Goal: Information Seeking & Learning: Find specific fact

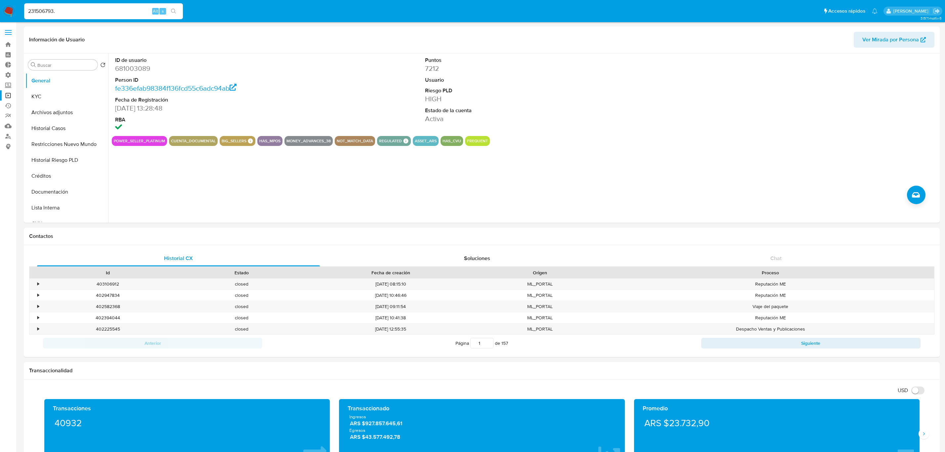
select select "10"
type input "231506793"
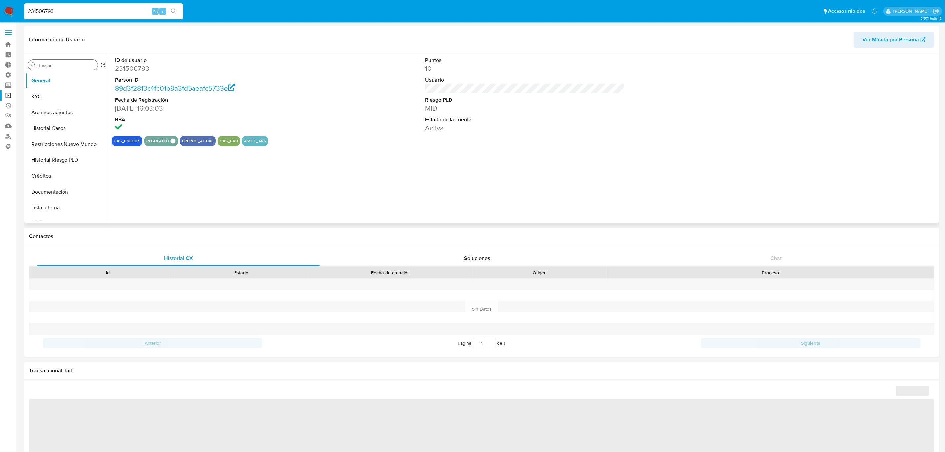
select select "10"
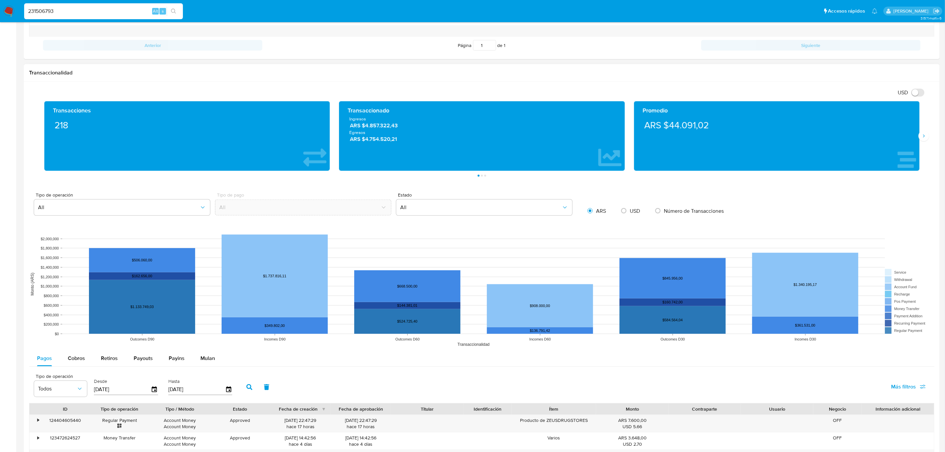
scroll to position [446, 0]
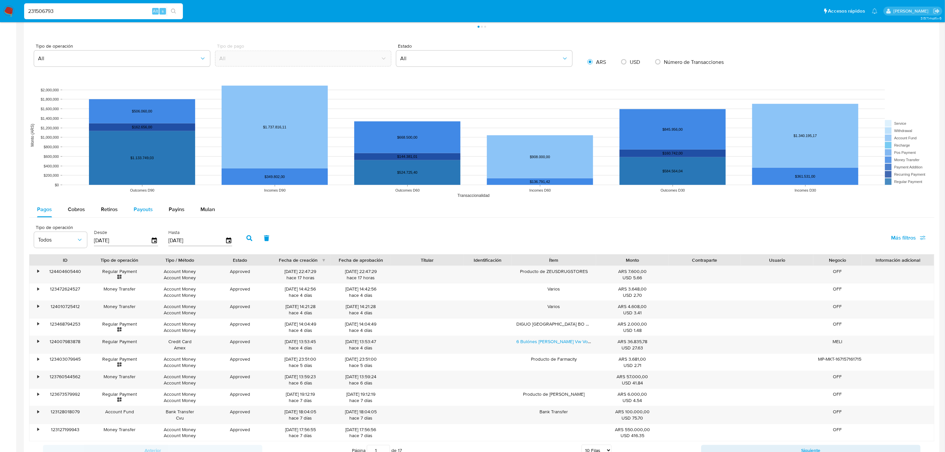
click at [139, 210] on span "Payouts" at bounding box center [143, 209] width 19 height 8
select select "10"
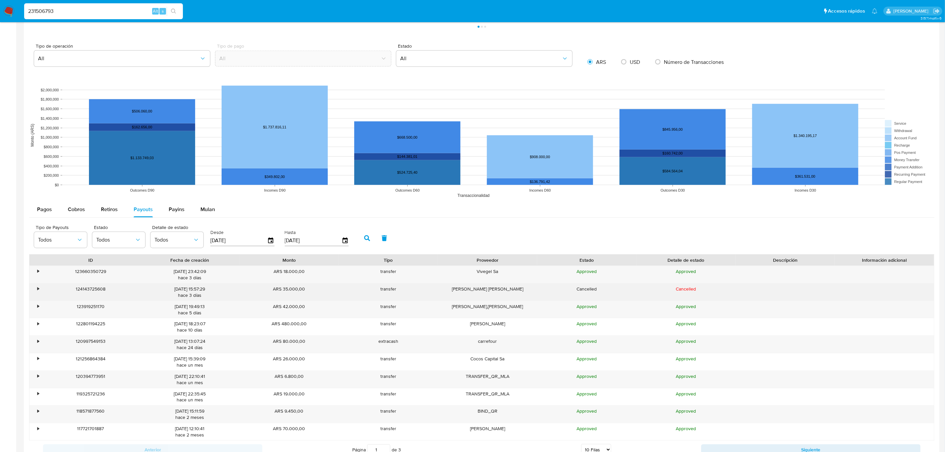
click at [35, 290] on div "•" at bounding box center [35, 291] width 12 height 17
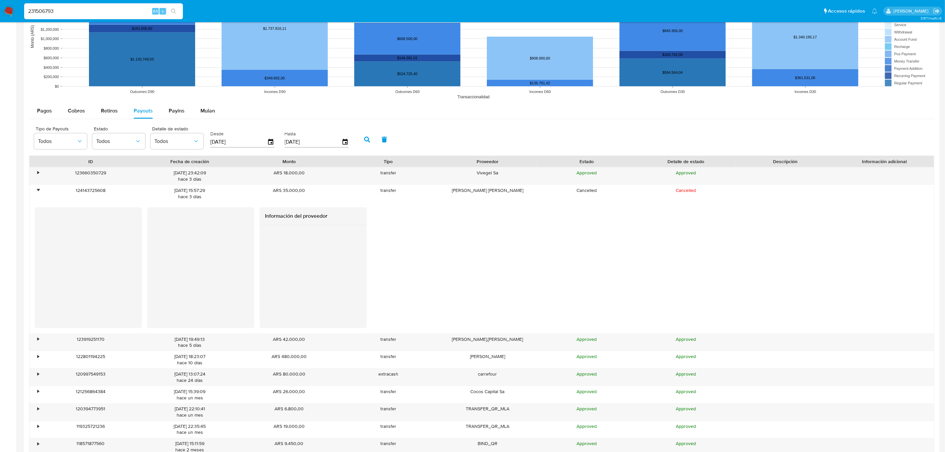
scroll to position [546, 0]
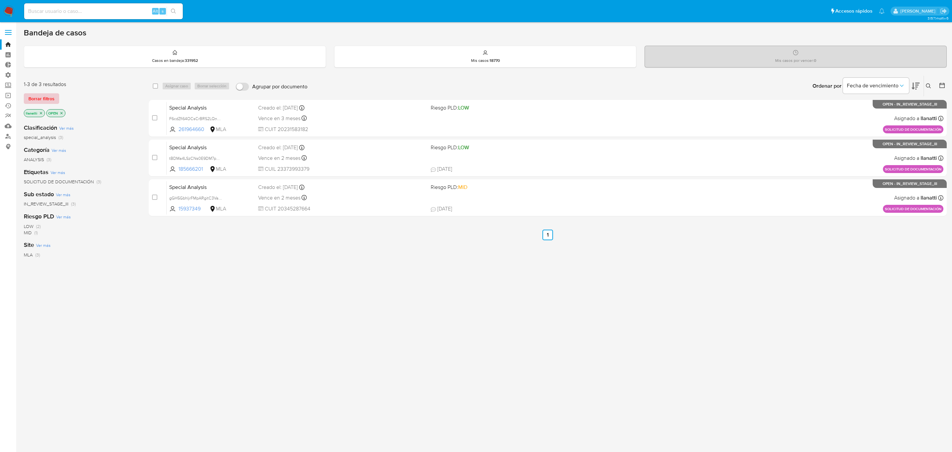
click at [42, 97] on span "Borrar filtros" at bounding box center [41, 98] width 26 height 9
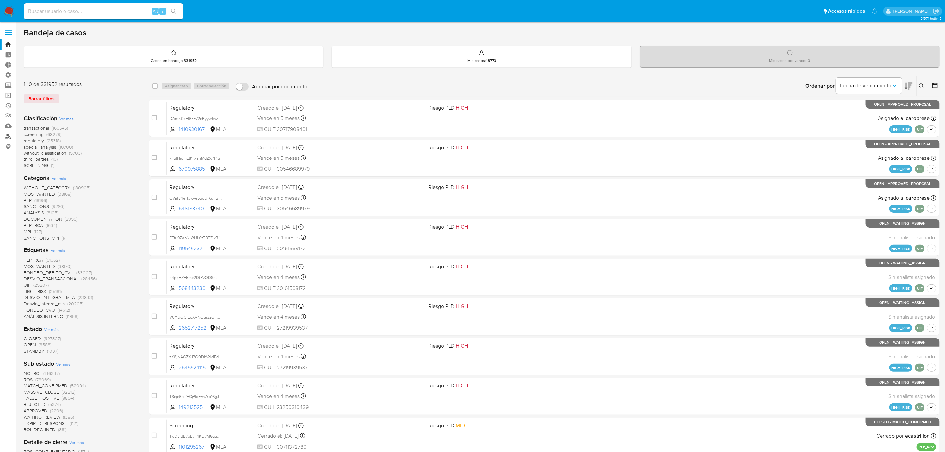
click at [6, 135] on link "Buscador de personas" at bounding box center [39, 136] width 79 height 10
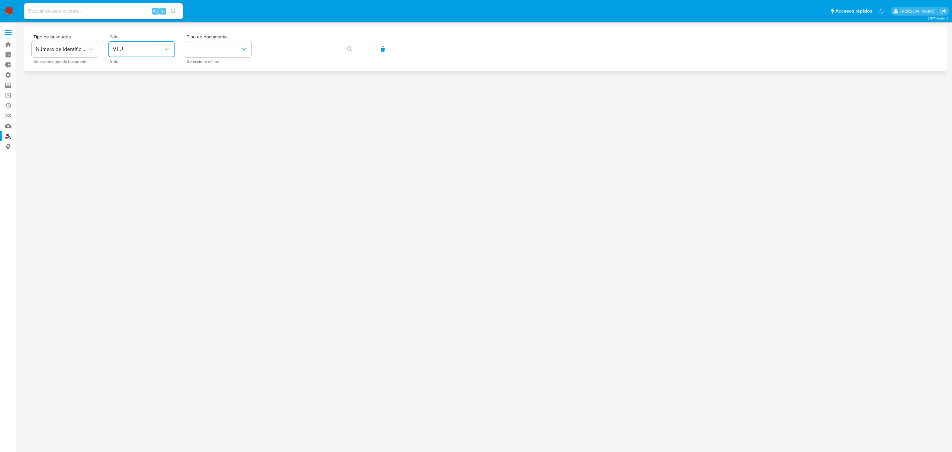
click at [140, 57] on button "MLU" at bounding box center [141, 49] width 66 height 16
click at [138, 80] on div "MLA" at bounding box center [139, 83] width 54 height 16
click at [210, 46] on button "identificationType" at bounding box center [218, 49] width 66 height 16
click at [213, 117] on div "CUIT CUIT" at bounding box center [216, 115] width 54 height 22
click at [350, 48] on icon "button" at bounding box center [349, 48] width 5 height 5
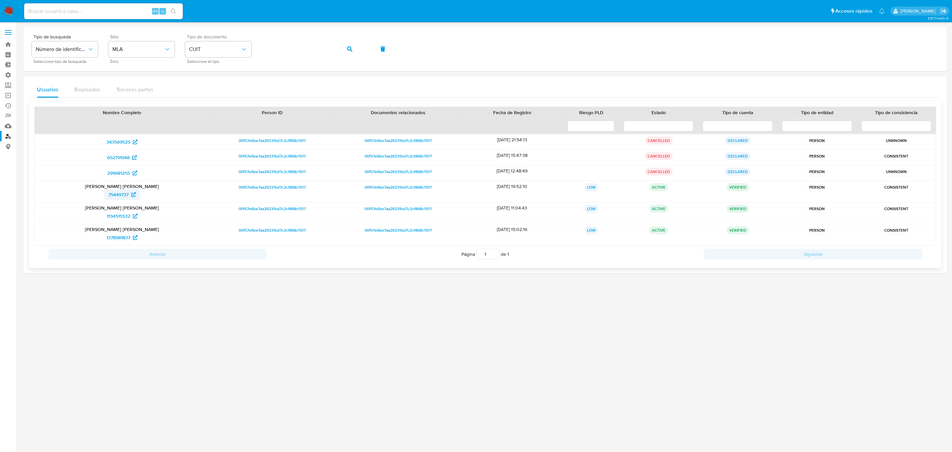
click at [121, 194] on span "75449737" at bounding box center [118, 194] width 20 height 11
click at [120, 194] on span "75449737" at bounding box center [118, 194] width 20 height 11
click at [123, 215] on span "1134515532" at bounding box center [118, 216] width 23 height 11
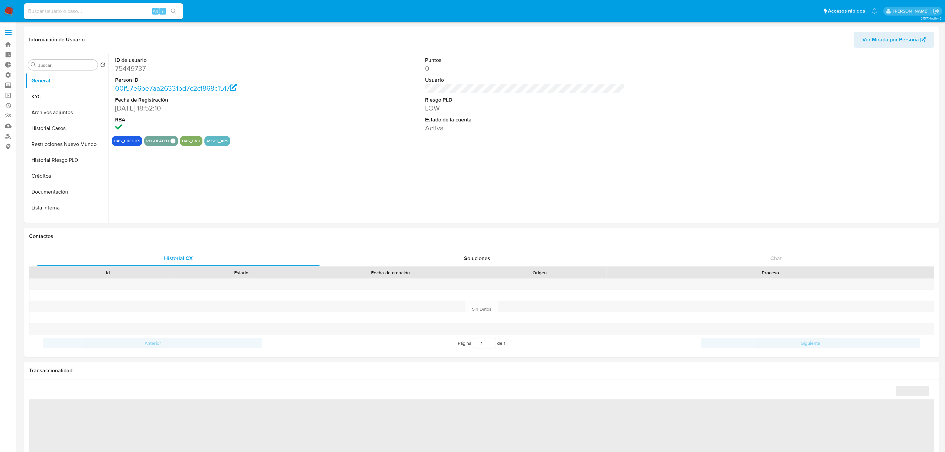
select select "10"
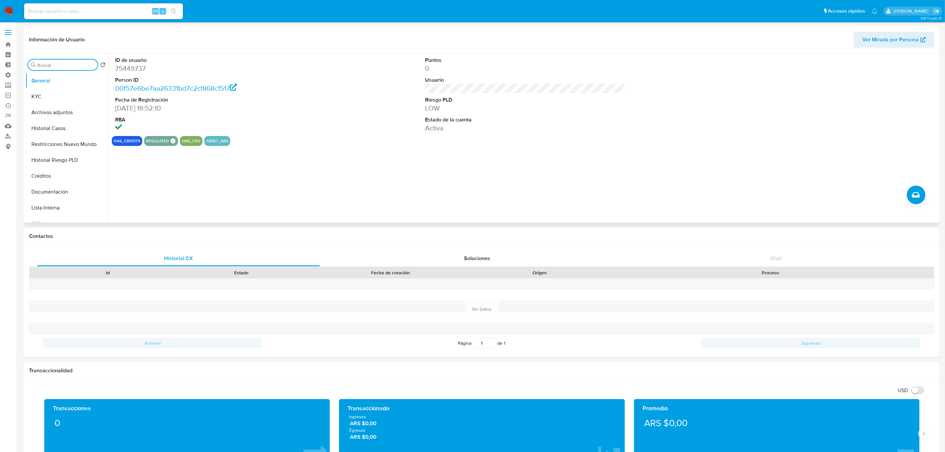
click at [62, 67] on input "Buscar" at bounding box center [66, 65] width 58 height 6
type input "res"
click at [64, 99] on button "Restricciones Nuevo Mundo" at bounding box center [63, 97] width 77 height 16
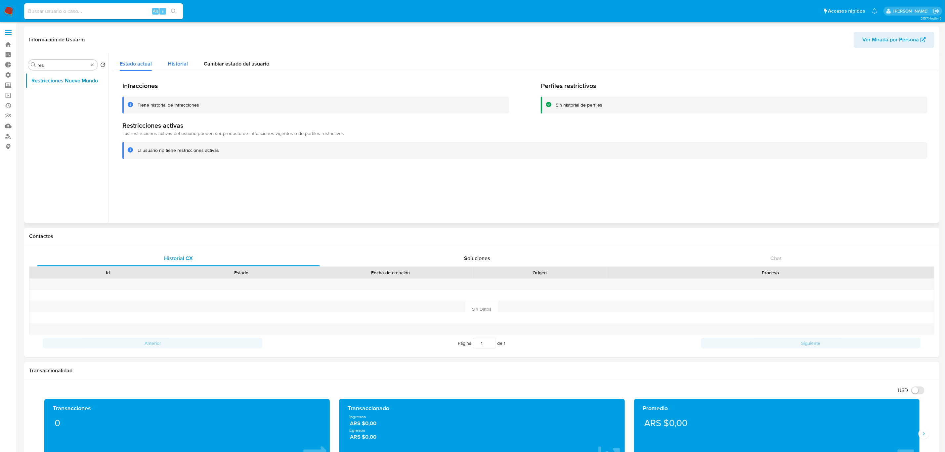
click at [170, 63] on span "Historial" at bounding box center [178, 64] width 20 height 8
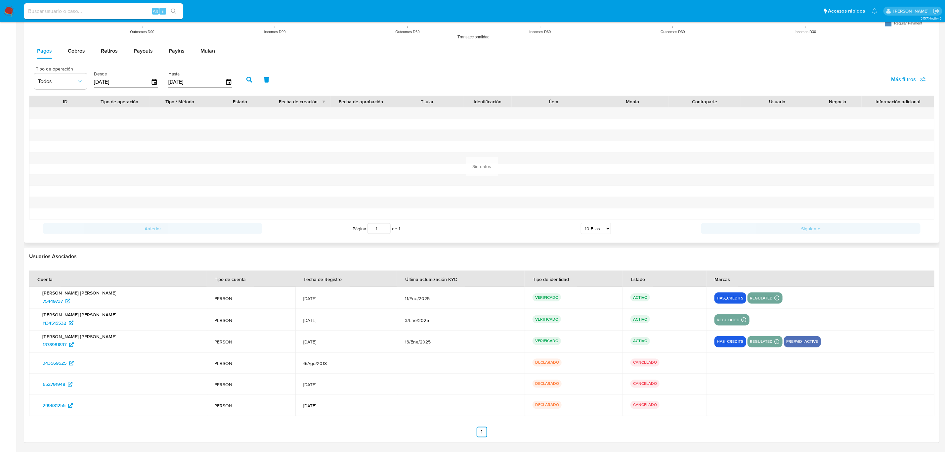
scroll to position [607, 0]
click at [61, 344] on span "1378981837" at bounding box center [55, 344] width 24 height 11
click at [55, 346] on span "1378981837" at bounding box center [55, 344] width 24 height 11
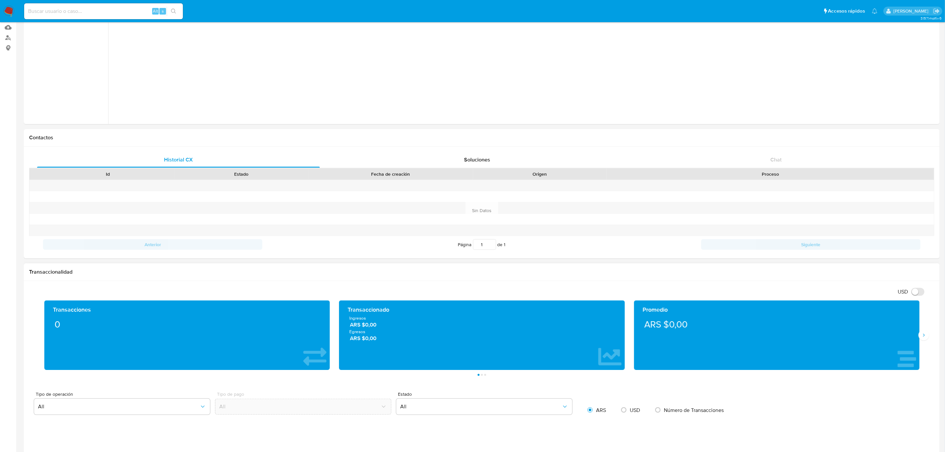
scroll to position [0, 0]
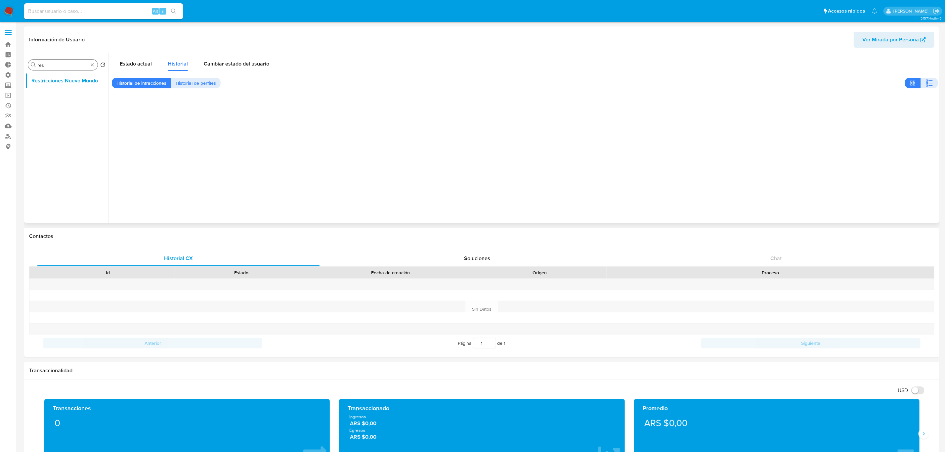
click at [93, 61] on div "Buscar res" at bounding box center [62, 65] width 69 height 11
click at [75, 79] on button "General" at bounding box center [63, 81] width 77 height 16
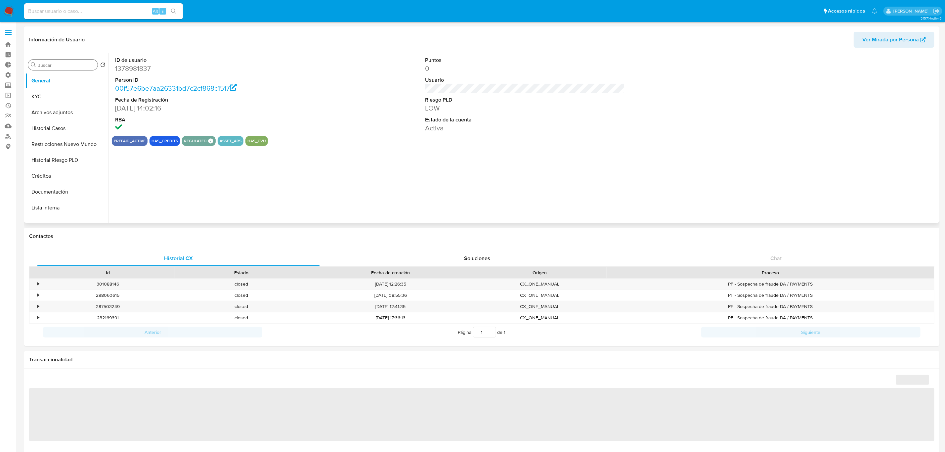
select select "10"
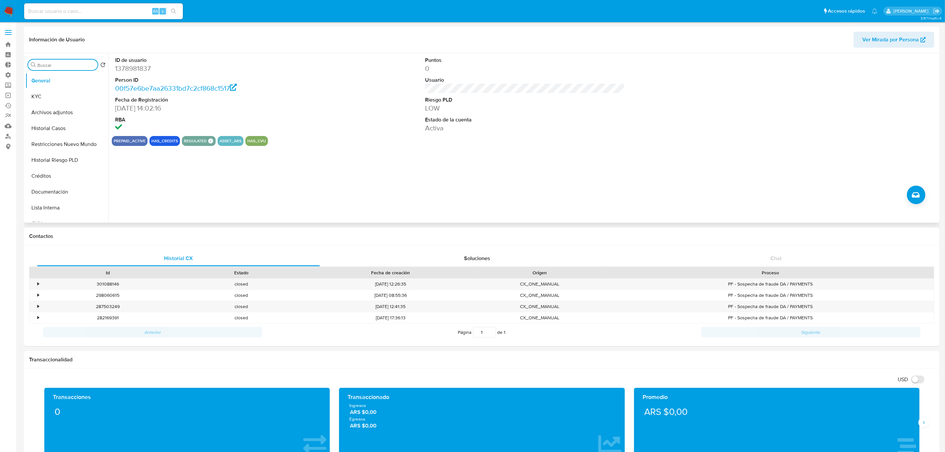
click at [38, 63] on input "Buscar" at bounding box center [66, 65] width 58 height 6
type input "res"
click at [51, 99] on button "Restricciones Nuevo Mundo" at bounding box center [63, 97] width 77 height 16
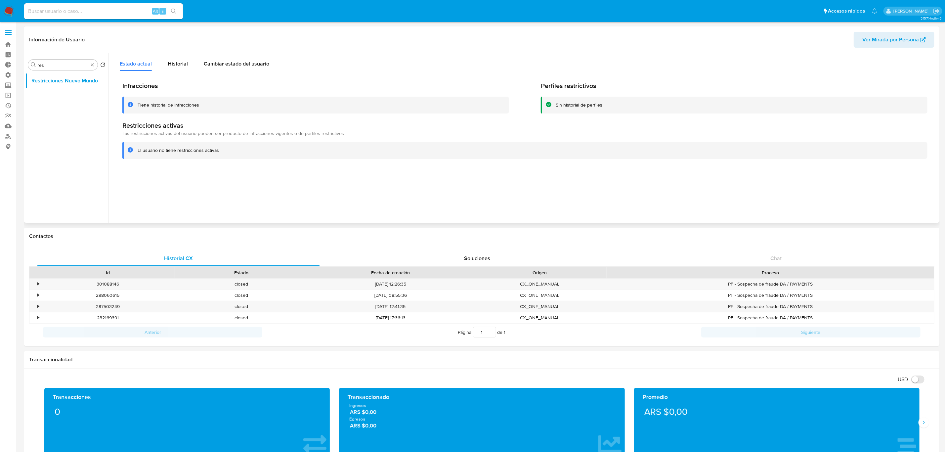
drag, startPoint x: 91, startPoint y: 62, endPoint x: 81, endPoint y: 72, distance: 14.3
click at [91, 62] on div "Buscar res" at bounding box center [62, 65] width 69 height 11
click at [77, 79] on button "General" at bounding box center [63, 81] width 77 height 16
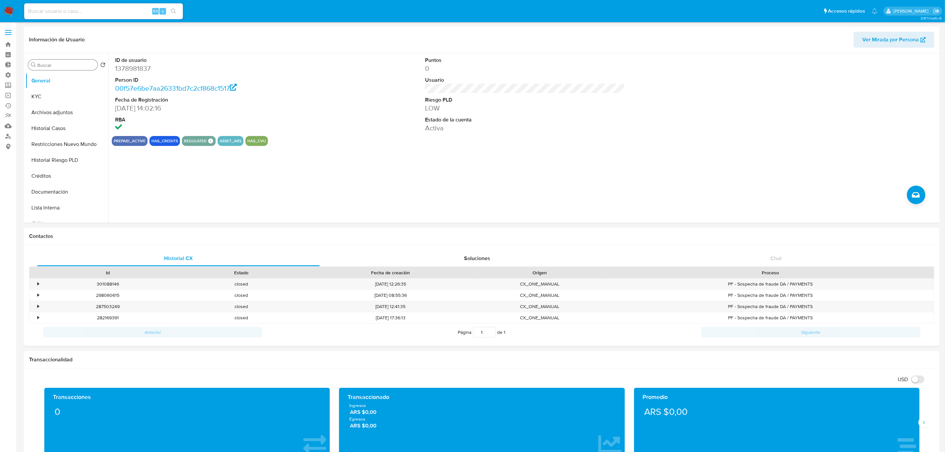
click at [65, 65] on input "Buscar" at bounding box center [66, 65] width 58 height 6
type input "res"
click at [64, 95] on button "Restricciones Nuevo Mundo" at bounding box center [63, 97] width 77 height 16
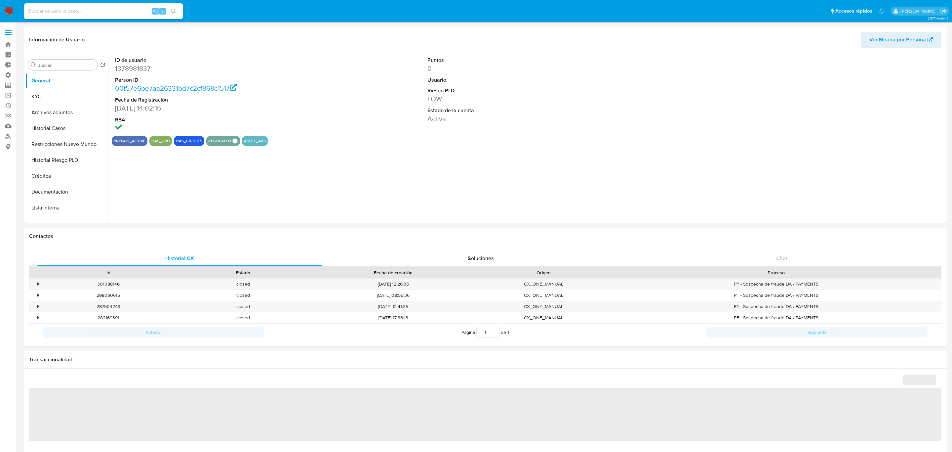
select select "10"
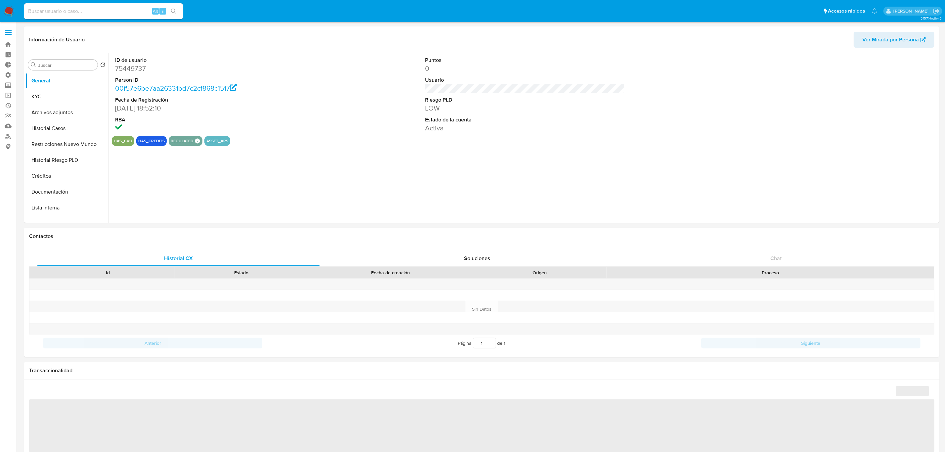
select select "10"
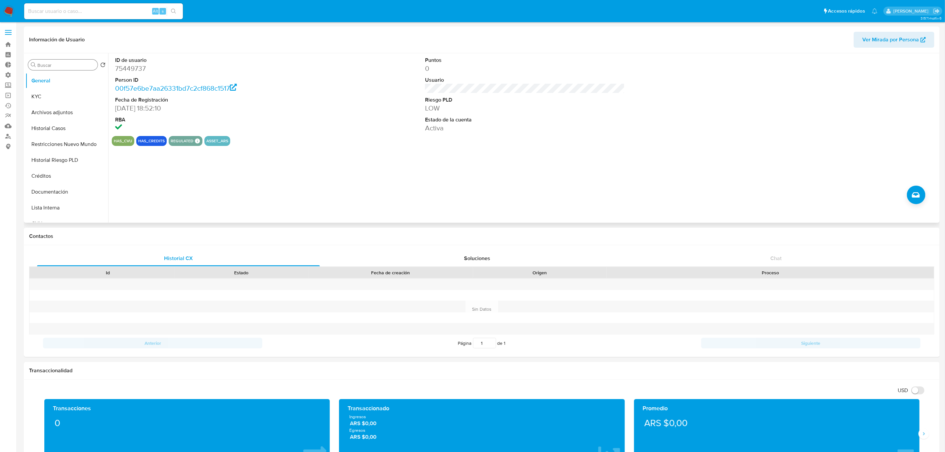
click at [78, 61] on div "Buscar" at bounding box center [62, 65] width 69 height 11
click at [77, 67] on input "Buscar" at bounding box center [66, 65] width 58 height 6
type input "res"
click at [67, 94] on button "Restricciones Nuevo Mundo" at bounding box center [63, 97] width 77 height 16
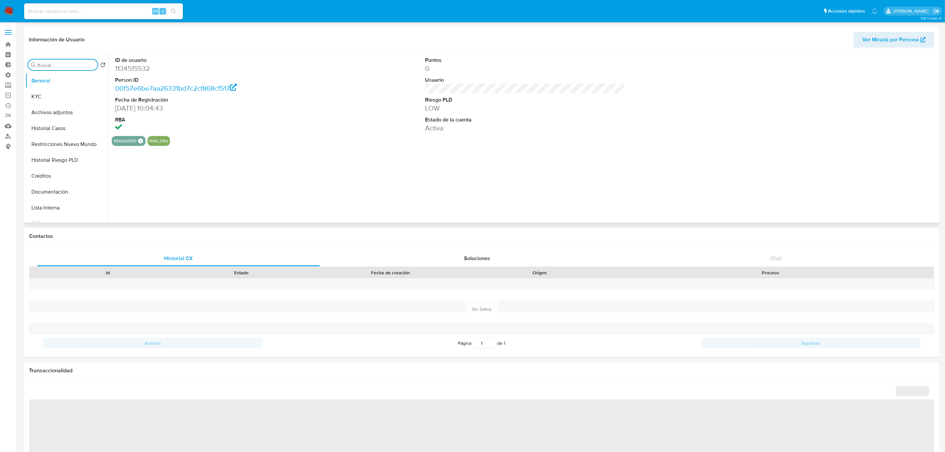
click at [61, 65] on input "Buscar" at bounding box center [66, 65] width 58 height 6
select select "10"
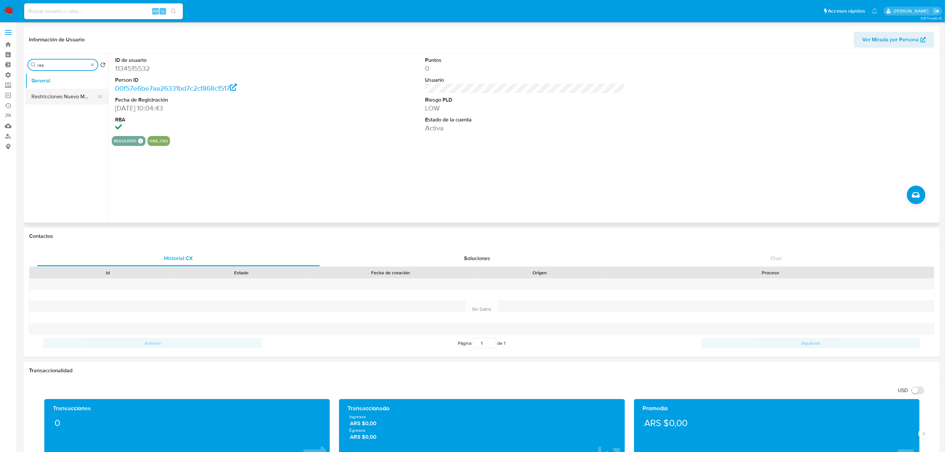
type input "res"
click at [64, 91] on button "Restricciones Nuevo Mundo" at bounding box center [63, 97] width 77 height 16
